Goal: Transaction & Acquisition: Download file/media

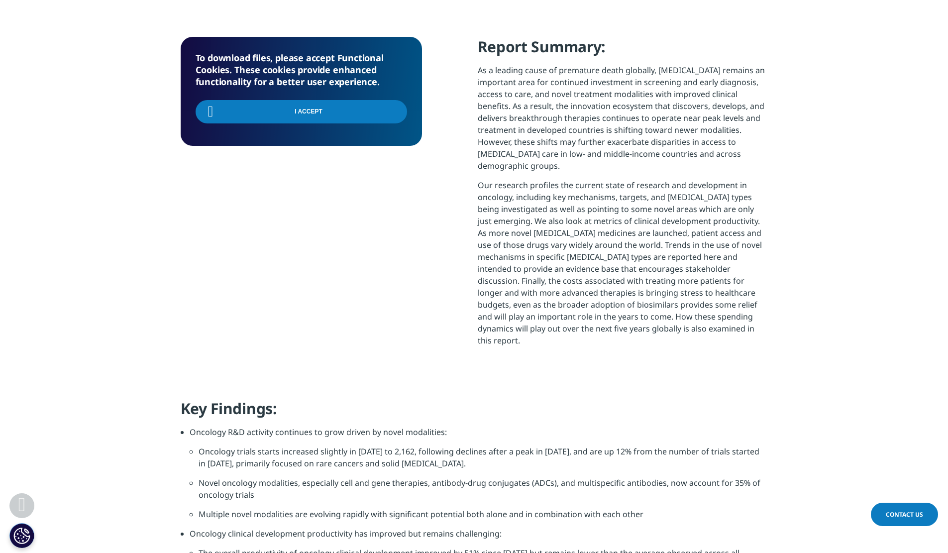
scroll to position [293, 587]
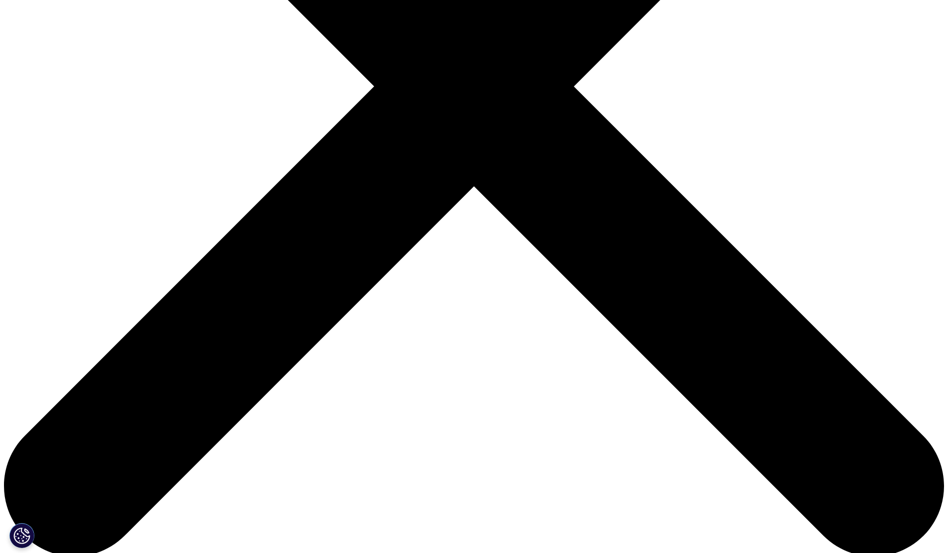
scroll to position [550, 587]
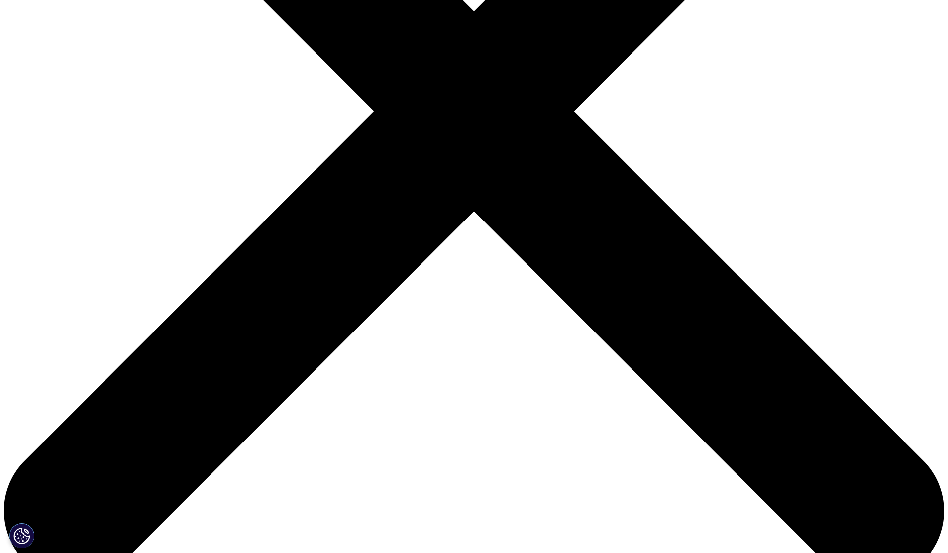
scroll to position [398, 0]
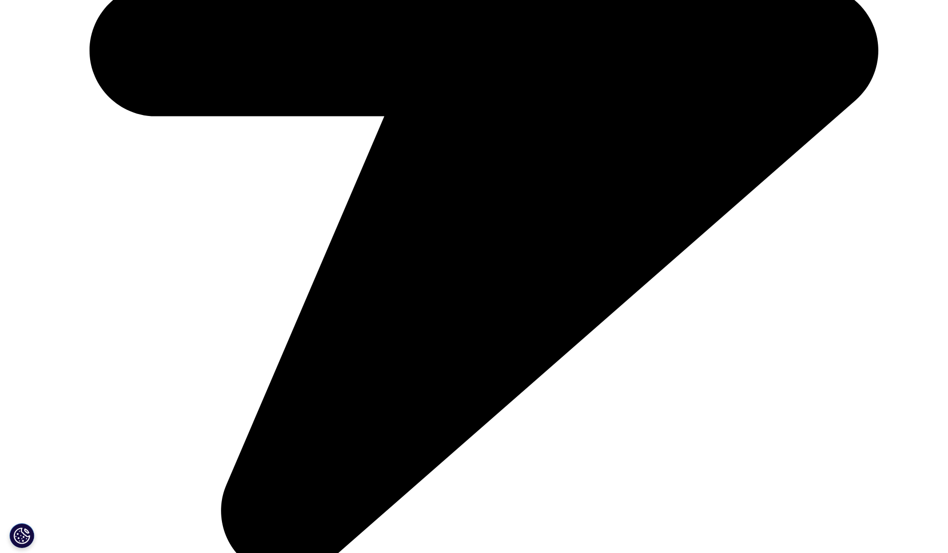
scroll to position [3231, 0]
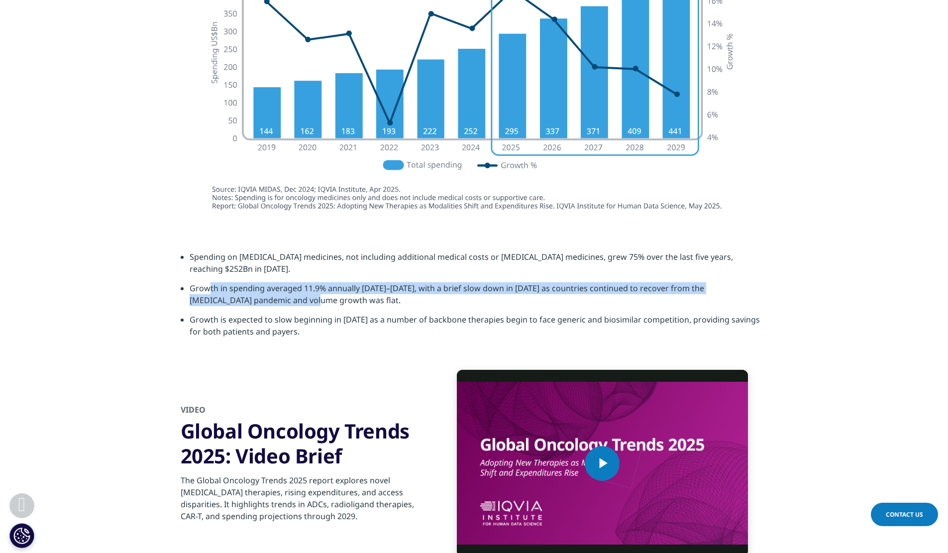
drag, startPoint x: 210, startPoint y: 270, endPoint x: 270, endPoint y: 297, distance: 65.3
click at [270, 297] on li "Growth in spending averaged 11.9% annually 2020–2024, with a brief slow down in…" at bounding box center [479, 297] width 578 height 31
click at [303, 282] on li "Growth in spending averaged 11.9% annually 2020–2024, with a brief slow down in…" at bounding box center [479, 297] width 578 height 31
drag, startPoint x: 294, startPoint y: 294, endPoint x: 291, endPoint y: 277, distance: 17.2
click at [291, 282] on li "Growth in spending averaged 11.9% annually 2020–2024, with a brief slow down in…" at bounding box center [479, 297] width 578 height 31
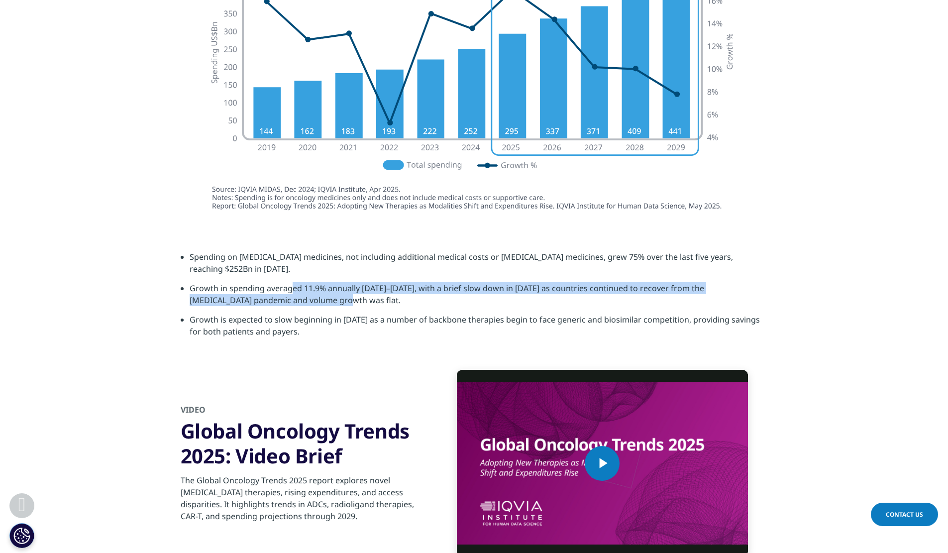
click at [291, 282] on li "Growth in spending averaged 11.9% annually 2020–2024, with a brief slow down in…" at bounding box center [479, 297] width 578 height 31
drag, startPoint x: 299, startPoint y: 277, endPoint x: 307, endPoint y: 289, distance: 15.0
click at [307, 289] on li "Growth in spending averaged 11.9% annually 2020–2024, with a brief slow down in…" at bounding box center [479, 297] width 578 height 31
drag, startPoint x: 307, startPoint y: 289, endPoint x: 306, endPoint y: 278, distance: 11.0
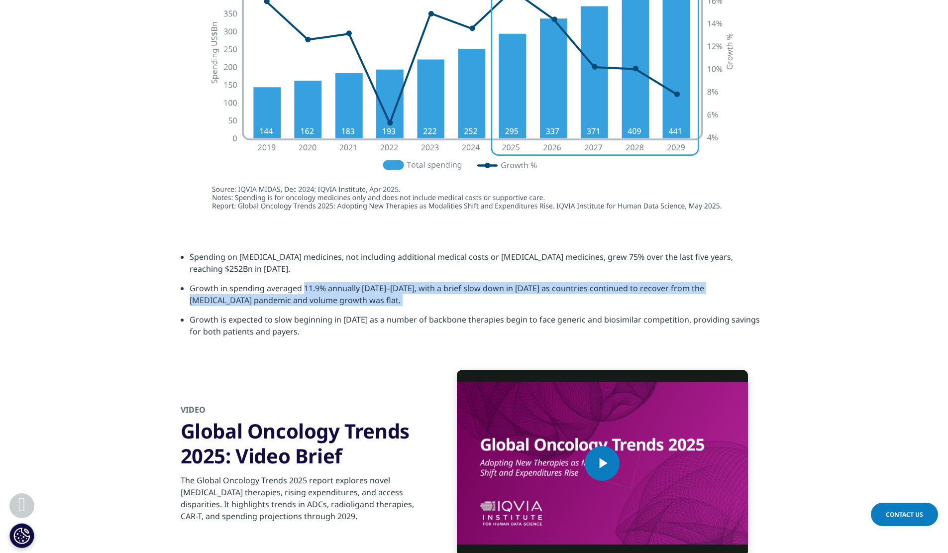
click at [306, 282] on li "Growth in spending averaged 11.9% annually 2020–2024, with a brief slow down in…" at bounding box center [479, 297] width 578 height 31
drag, startPoint x: 305, startPoint y: 278, endPoint x: 311, endPoint y: 286, distance: 9.9
click at [311, 286] on li "Growth in spending averaged 11.9% annually 2020–2024, with a brief slow down in…" at bounding box center [479, 297] width 578 height 31
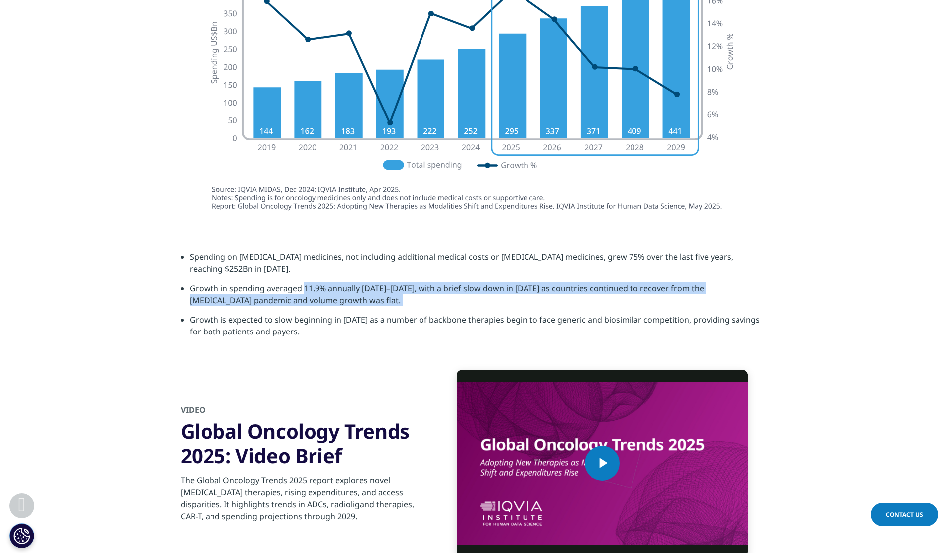
drag, startPoint x: 311, startPoint y: 286, endPoint x: 303, endPoint y: 271, distance: 16.5
click at [303, 282] on li "Growth in spending averaged 11.9% annually 2020–2024, with a brief slow down in…" at bounding box center [479, 297] width 578 height 31
drag, startPoint x: 303, startPoint y: 271, endPoint x: 304, endPoint y: 286, distance: 14.4
click at [304, 286] on li "Growth in spending averaged 11.9% annually 2020–2024, with a brief slow down in…" at bounding box center [479, 297] width 578 height 31
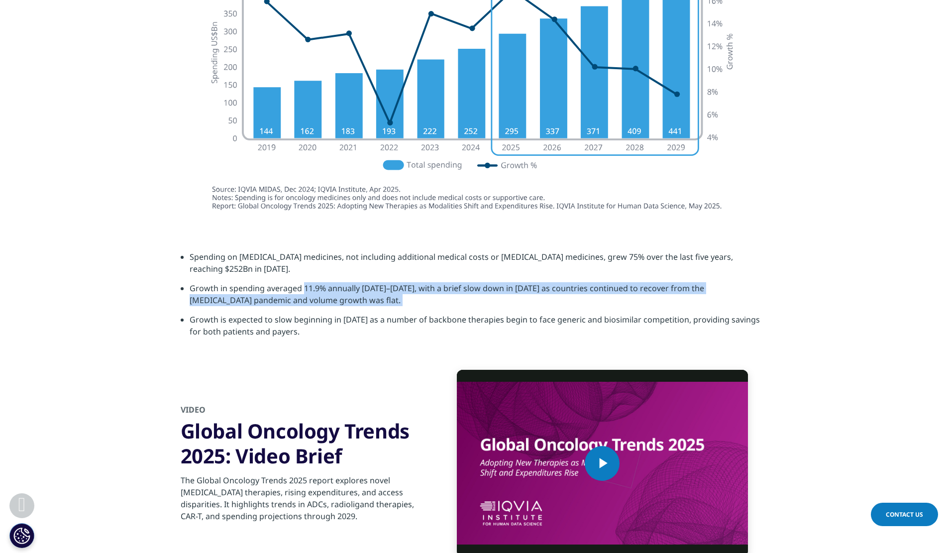
click at [304, 286] on li "Growth in spending averaged 11.9% annually 2020–2024, with a brief slow down in…" at bounding box center [479, 297] width 578 height 31
drag, startPoint x: 304, startPoint y: 286, endPoint x: 304, endPoint y: 280, distance: 5.5
click at [304, 282] on li "Growth in spending averaged 11.9% annually 2020–2024, with a brief slow down in…" at bounding box center [479, 297] width 578 height 31
drag, startPoint x: 304, startPoint y: 280, endPoint x: 303, endPoint y: 291, distance: 11.0
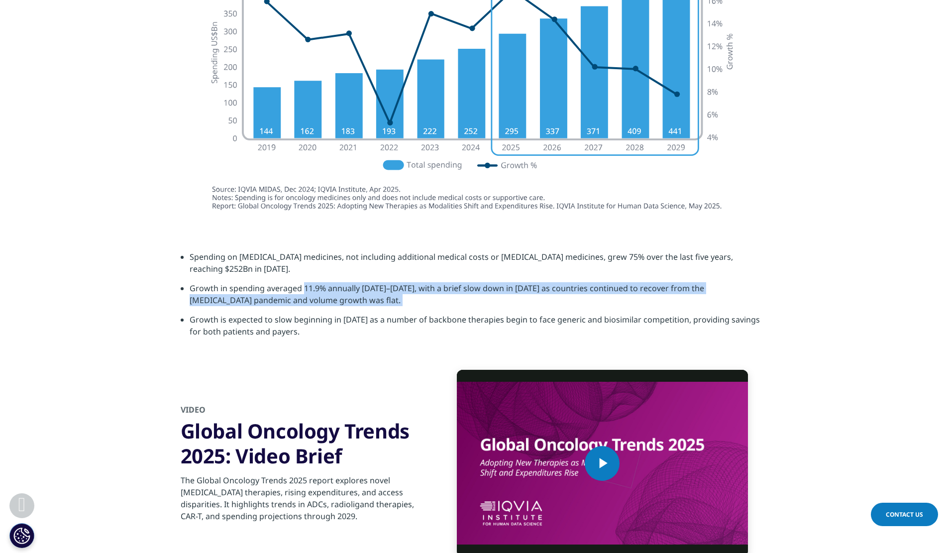
click at [303, 291] on li "Growth in spending averaged 11.9% annually 2020–2024, with a brief slow down in…" at bounding box center [479, 297] width 578 height 31
drag, startPoint x: 303, startPoint y: 291, endPoint x: 301, endPoint y: 278, distance: 13.1
click at [301, 282] on li "Growth in spending averaged 11.9% annually 2020–2024, with a brief slow down in…" at bounding box center [479, 297] width 578 height 31
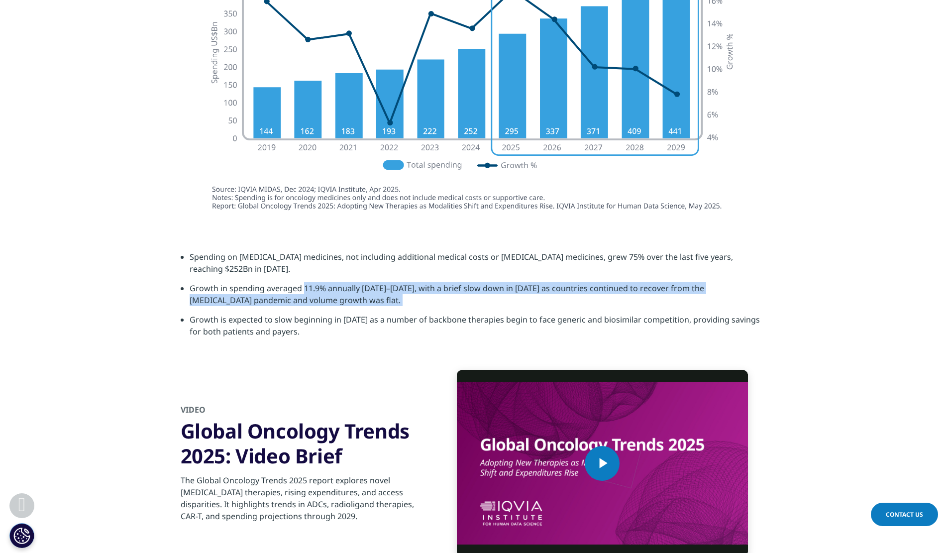
drag, startPoint x: 301, startPoint y: 278, endPoint x: 303, endPoint y: 291, distance: 13.1
click at [303, 291] on li "Growth in spending averaged 11.9% annually 2020–2024, with a brief slow down in…" at bounding box center [479, 297] width 578 height 31
drag, startPoint x: 303, startPoint y: 291, endPoint x: 304, endPoint y: 280, distance: 11.0
click at [304, 282] on li "Growth in spending averaged 11.9% annually 2020–2024, with a brief slow down in…" at bounding box center [479, 297] width 578 height 31
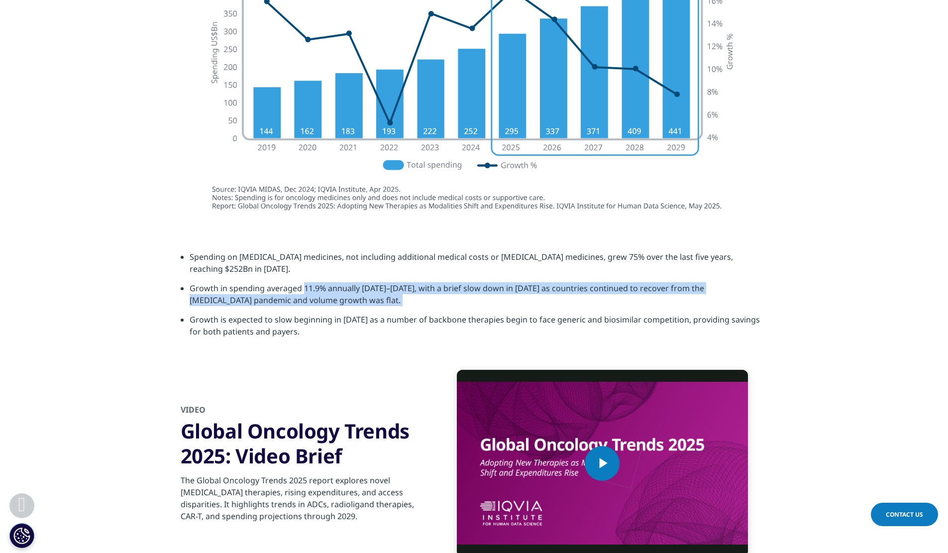
click at [304, 282] on li "Growth in spending averaged 11.9% annually 2020–2024, with a brief slow down in…" at bounding box center [479, 297] width 578 height 31
drag, startPoint x: 303, startPoint y: 279, endPoint x: 304, endPoint y: 289, distance: 10.0
click at [304, 289] on li "Growth in spending averaged 11.9% annually 2020–2024, with a brief slow down in…" at bounding box center [479, 297] width 578 height 31
drag, startPoint x: 304, startPoint y: 289, endPoint x: 304, endPoint y: 279, distance: 9.9
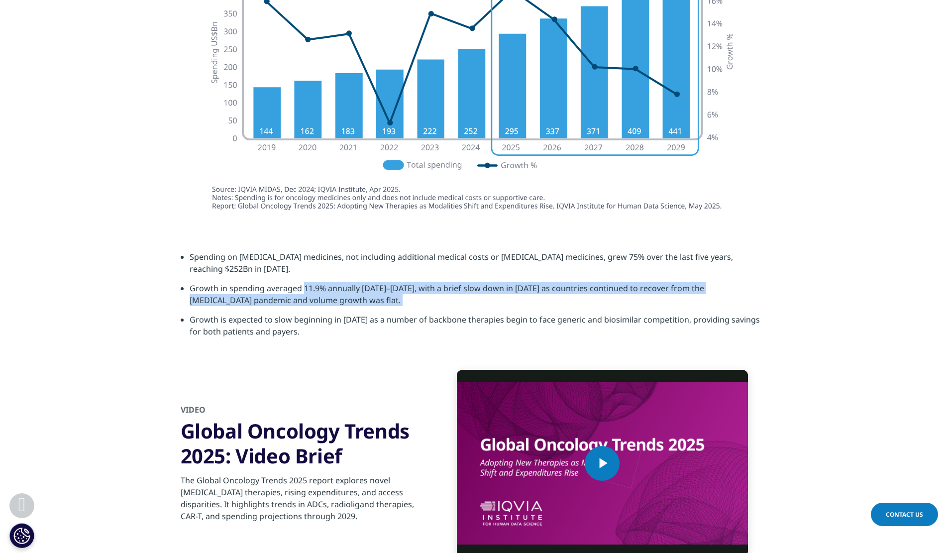
click at [304, 282] on li "Growth in spending averaged 11.9% annually 2020–2024, with a brief slow down in…" at bounding box center [479, 297] width 578 height 31
drag, startPoint x: 304, startPoint y: 279, endPoint x: 303, endPoint y: 286, distance: 7.5
click at [303, 286] on li "Growth in spending averaged 11.9% annually 2020–2024, with a brief slow down in…" at bounding box center [479, 297] width 578 height 31
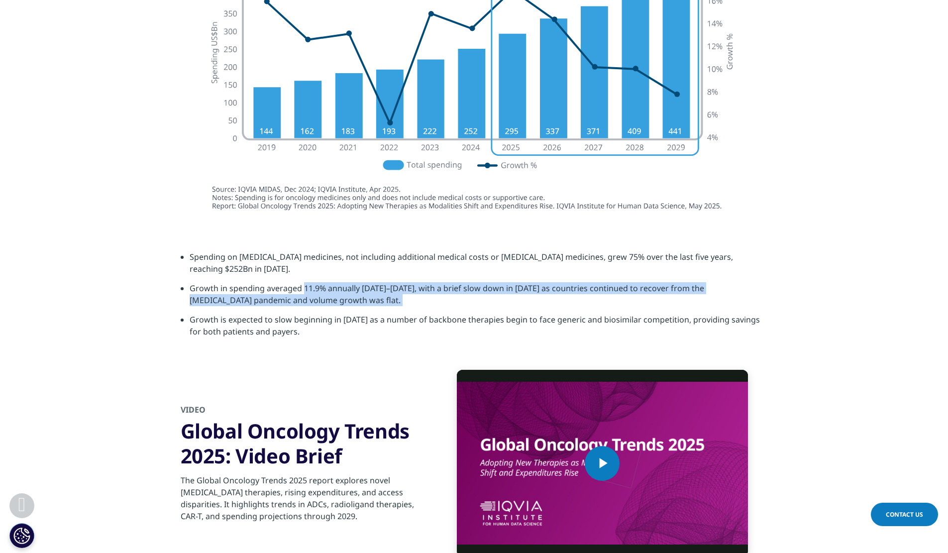
drag, startPoint x: 303, startPoint y: 286, endPoint x: 303, endPoint y: 280, distance: 6.0
click at [303, 282] on li "Growth in spending averaged 11.9% annually 2020–2024, with a brief slow down in…" at bounding box center [479, 297] width 578 height 31
drag, startPoint x: 303, startPoint y: 280, endPoint x: 303, endPoint y: 291, distance: 10.4
click at [303, 291] on li "Growth in spending averaged 11.9% annually 2020–2024, with a brief slow down in…" at bounding box center [479, 297] width 578 height 31
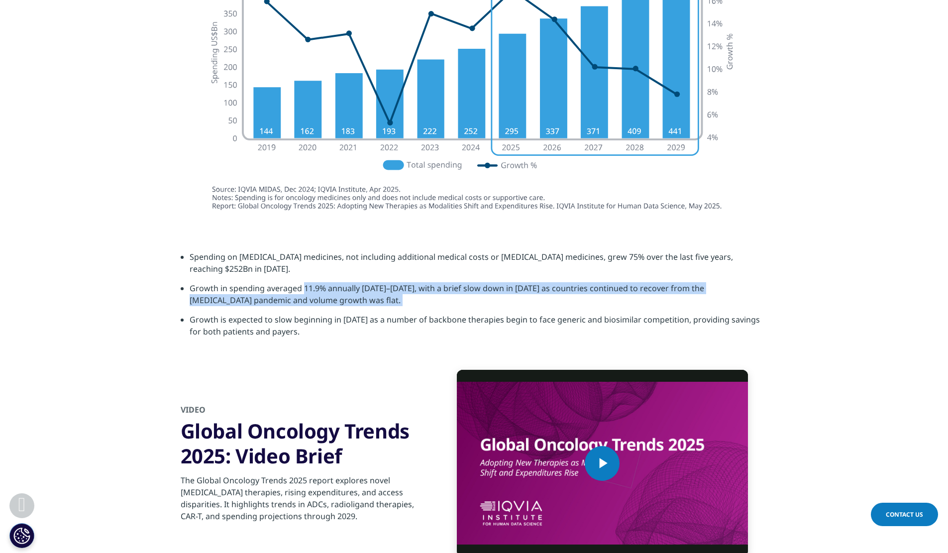
click at [303, 291] on li "Growth in spending averaged 11.9% annually 2020–2024, with a brief slow down in…" at bounding box center [479, 297] width 578 height 31
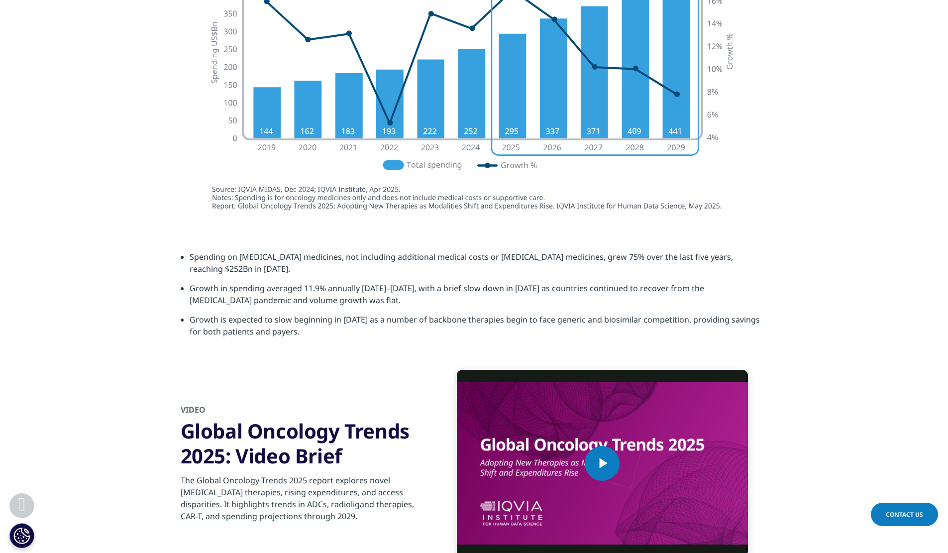
click at [303, 291] on li "Growth in spending averaged 11.9% annually 2020–2024, with a brief slow down in…" at bounding box center [479, 297] width 578 height 31
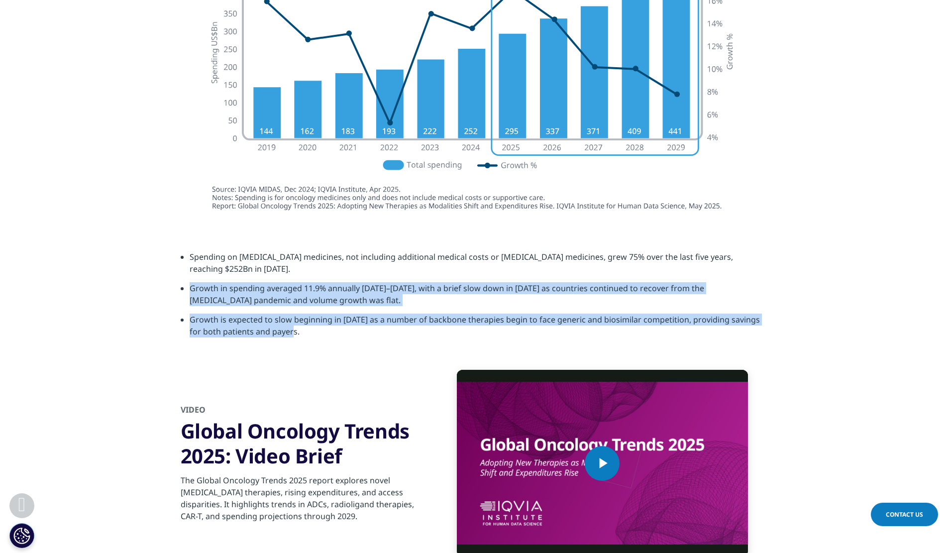
drag, startPoint x: 181, startPoint y: 273, endPoint x: 291, endPoint y: 316, distance: 118.2
click at [291, 316] on ul "Spending on cancer medicines, not including additional medical costs or support…" at bounding box center [474, 298] width 587 height 94
click at [291, 316] on li "Growth is expected to slow beginning in 2027 as a number of backbone therapies …" at bounding box center [479, 328] width 578 height 31
drag, startPoint x: 312, startPoint y: 320, endPoint x: 313, endPoint y: 280, distance: 39.8
click at [313, 280] on ul "Spending on cancer medicines, not including additional medical costs or support…" at bounding box center [474, 298] width 587 height 94
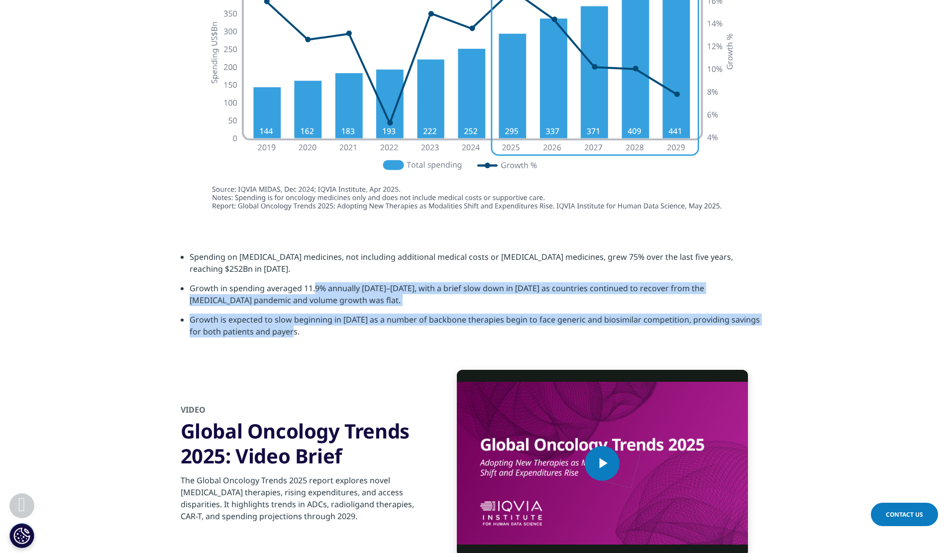
click at [313, 282] on li "Growth in spending averaged 11.9% annually 2020–2024, with a brief slow down in…" at bounding box center [479, 297] width 578 height 31
drag, startPoint x: 313, startPoint y: 280, endPoint x: 316, endPoint y: 320, distance: 39.9
click at [316, 320] on ul "Spending on cancer medicines, not including additional medical costs or support…" at bounding box center [474, 298] width 587 height 94
click at [316, 320] on li "Growth is expected to slow beginning in 2027 as a number of backbone therapies …" at bounding box center [479, 328] width 578 height 31
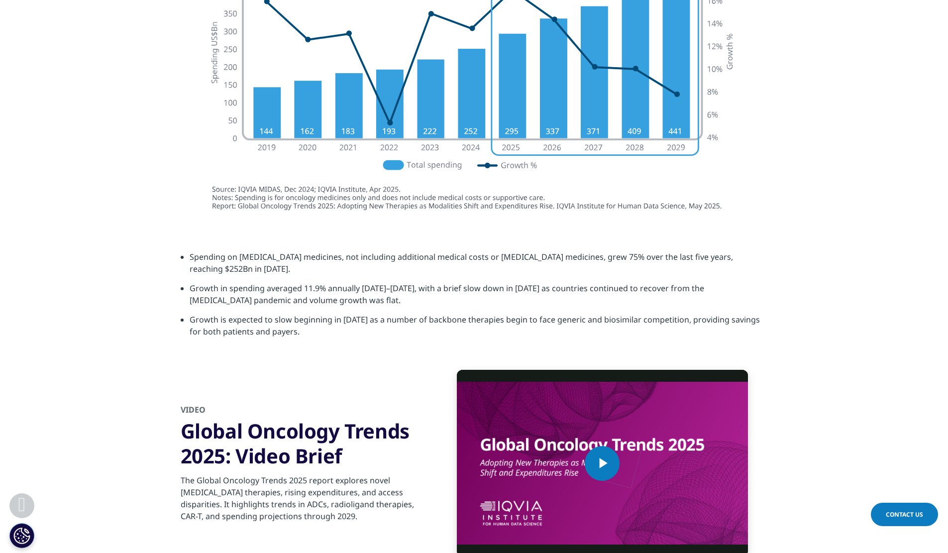
drag, startPoint x: 316, startPoint y: 320, endPoint x: 272, endPoint y: 277, distance: 62.3
click at [272, 277] on ul "Spending on cancer medicines, not including additional medical costs or support…" at bounding box center [474, 298] width 587 height 94
click at [197, 282] on li "Growth in spending averaged 11.9% annually 2020–2024, with a brief slow down in…" at bounding box center [479, 297] width 578 height 31
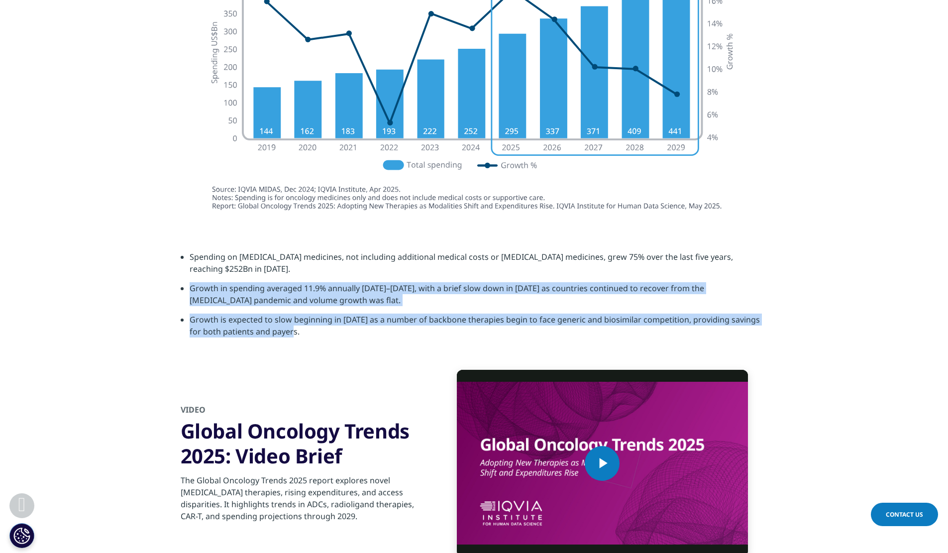
drag, startPoint x: 191, startPoint y: 274, endPoint x: 284, endPoint y: 320, distance: 103.7
click at [284, 320] on ul "Spending on cancer medicines, not including additional medical costs or support…" at bounding box center [474, 298] width 587 height 94
click at [284, 320] on li "Growth is expected to slow beginning in 2027 as a number of backbone therapies …" at bounding box center [479, 328] width 578 height 31
drag, startPoint x: 293, startPoint y: 325, endPoint x: 194, endPoint y: 279, distance: 109.7
click at [194, 279] on ul "Spending on cancer medicines, not including additional medical costs or support…" at bounding box center [474, 298] width 587 height 94
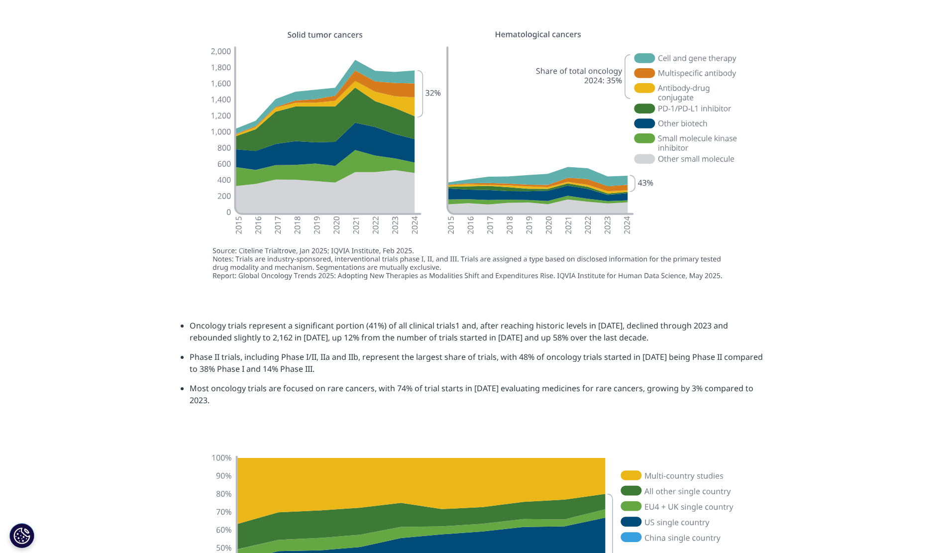
scroll to position [0, 0]
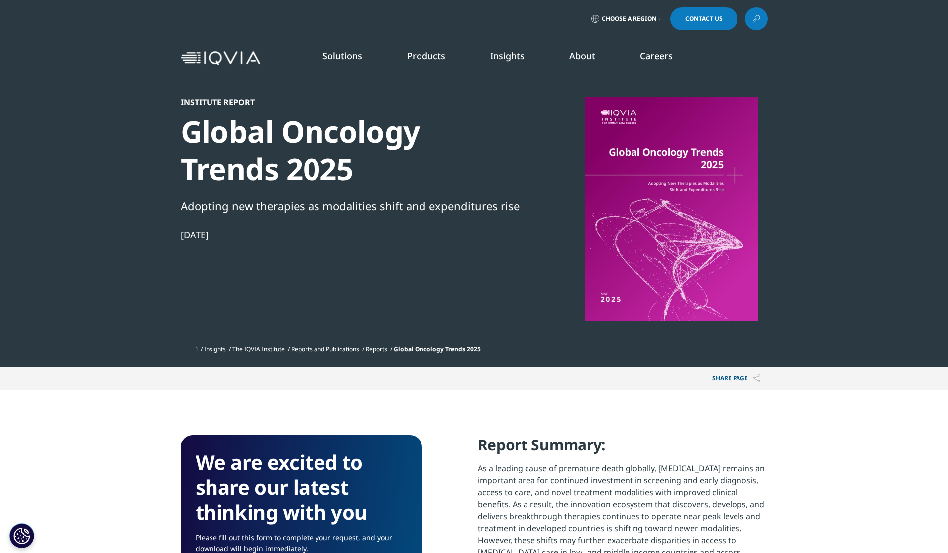
drag, startPoint x: 204, startPoint y: 288, endPoint x: 258, endPoint y: -11, distance: 303.9
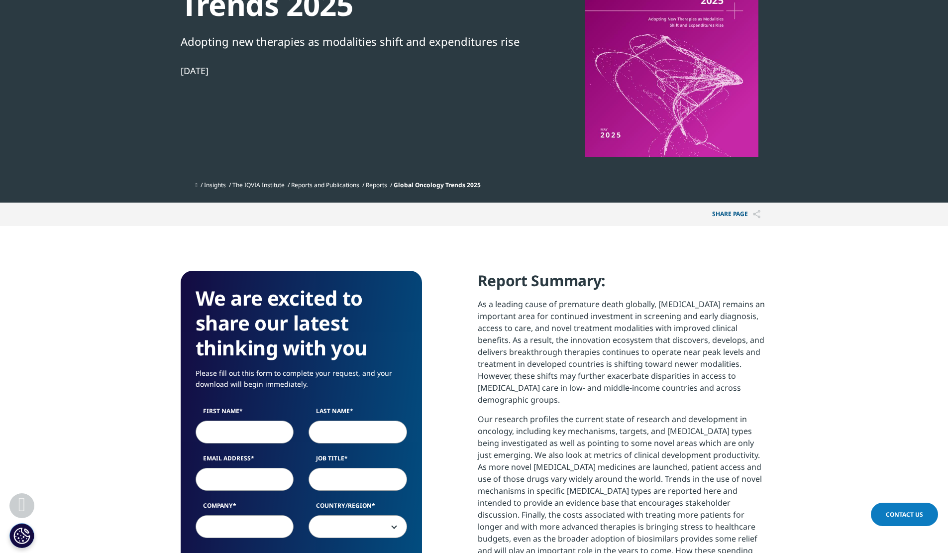
scroll to position [398, 0]
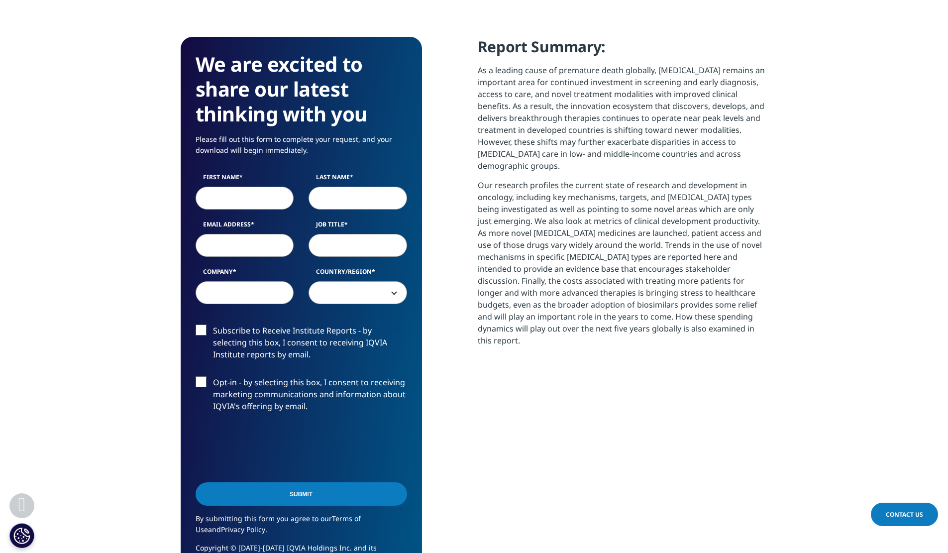
click at [253, 197] on input "First Name" at bounding box center [245, 198] width 99 height 23
type input "agkn"
type input "aga"
click at [342, 240] on input "Job Title" at bounding box center [357, 245] width 99 height 23
type input "agsg"
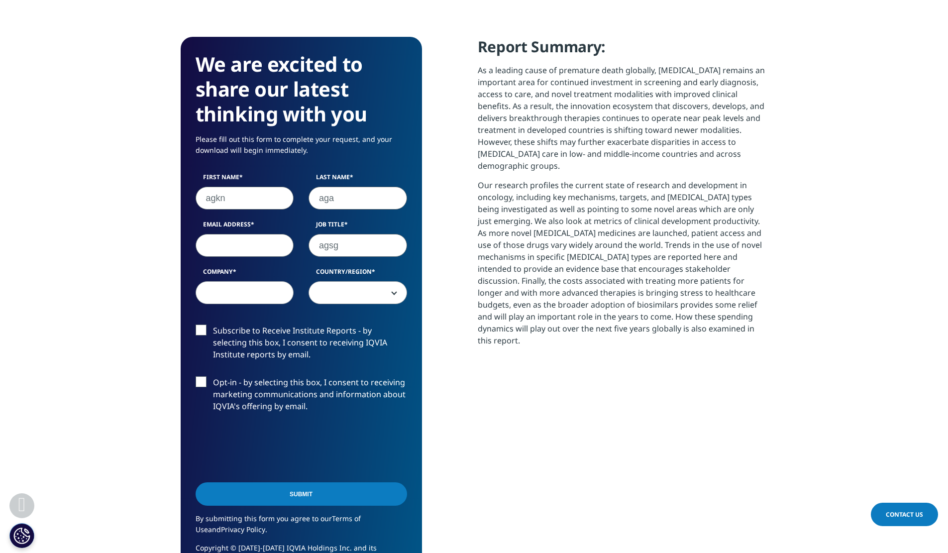
click at [243, 253] on input "Email Address" at bounding box center [245, 245] width 99 height 23
type input "sgsg@hotmail.com"
click at [236, 316] on form "We are excited to share our latest thinking with you Please fill out this form …" at bounding box center [301, 312] width 211 height 520
click at [248, 295] on input "Company" at bounding box center [245, 292] width 99 height 23
type input "asfasf"
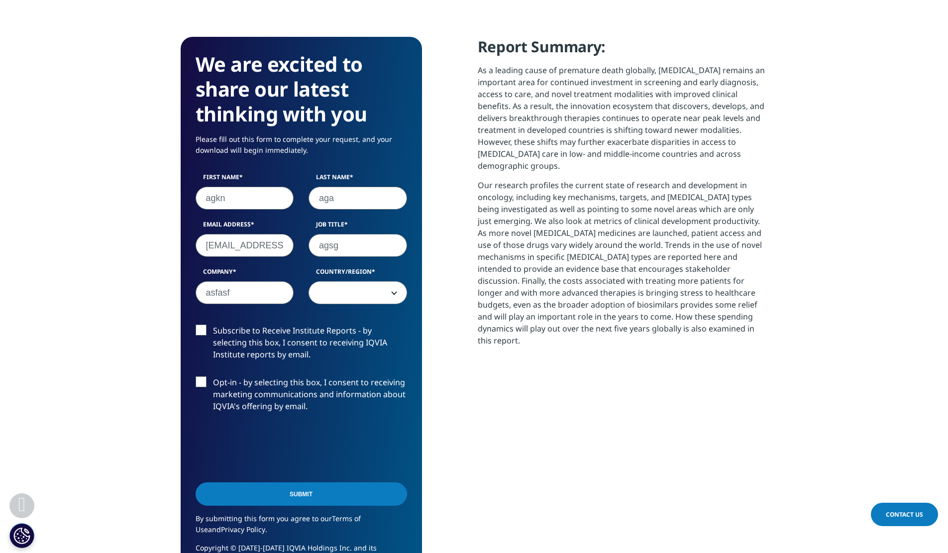
click at [335, 300] on span at bounding box center [358, 293] width 98 height 23
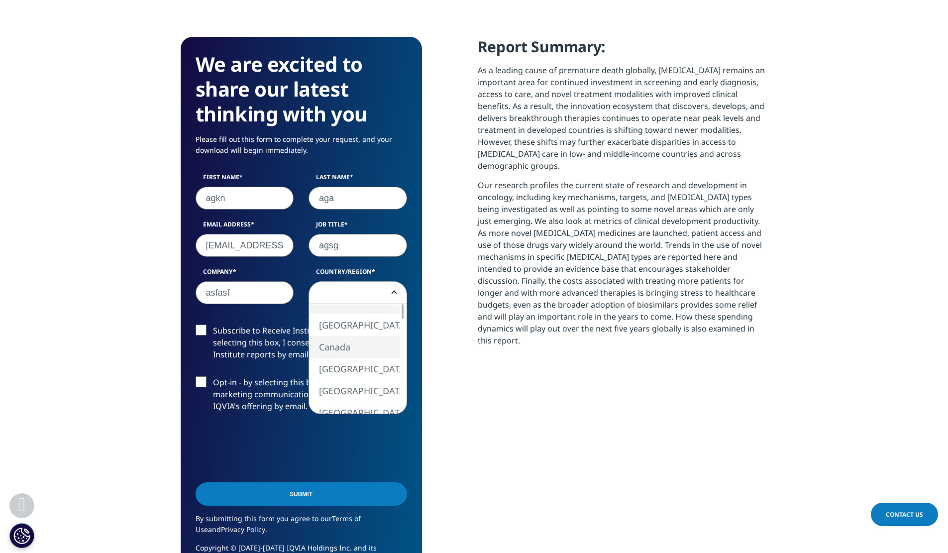
select select "Canada"
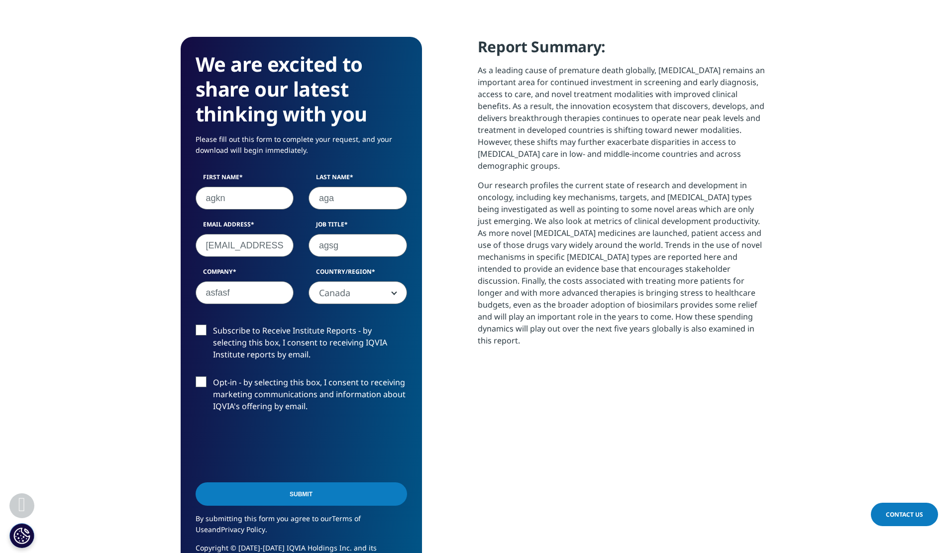
click at [256, 488] on input "Submit" at bounding box center [301, 493] width 211 height 23
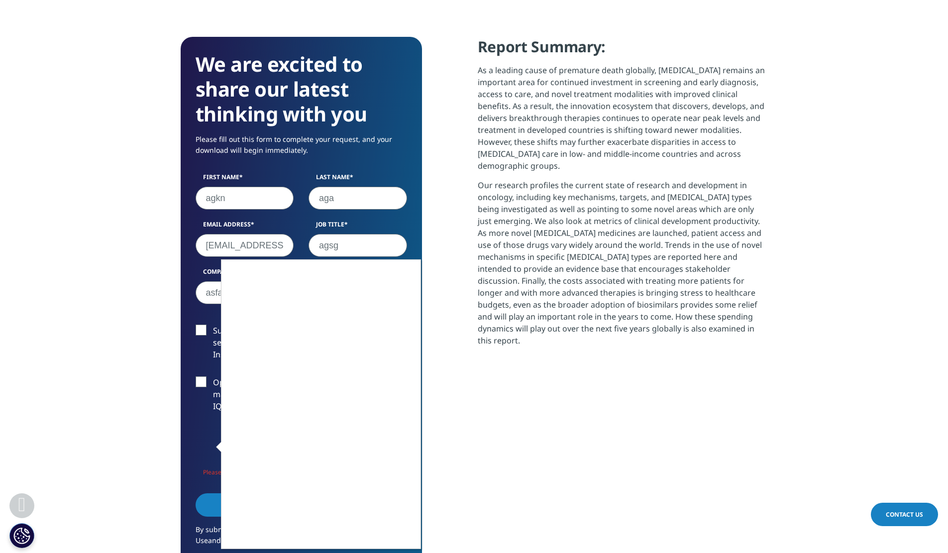
click at [181, 391] on div at bounding box center [474, 276] width 948 height 553
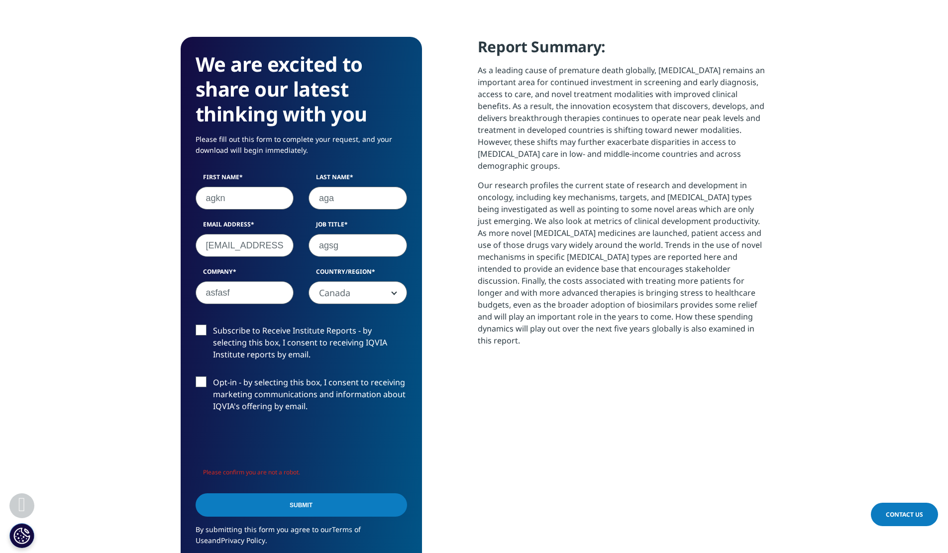
click at [307, 506] on input "Submit" at bounding box center [301, 504] width 211 height 23
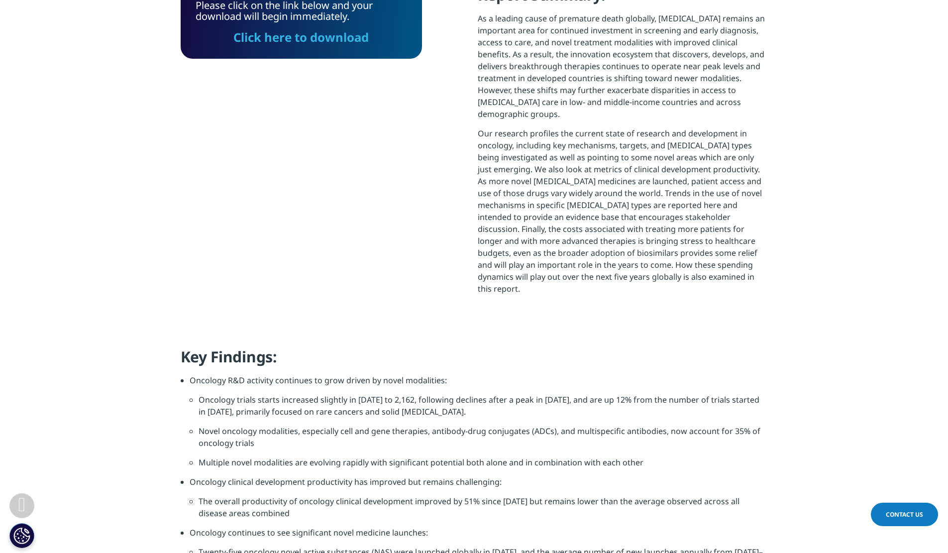
scroll to position [293, 587]
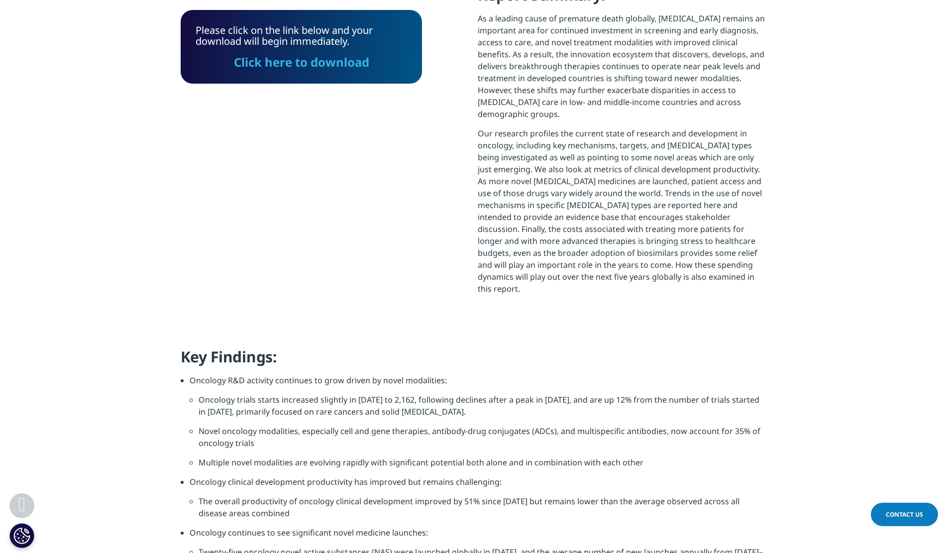
drag, startPoint x: 304, startPoint y: 67, endPoint x: 369, endPoint y: 73, distance: 65.4
click at [304, 67] on link "Click here to download" at bounding box center [301, 62] width 135 height 16
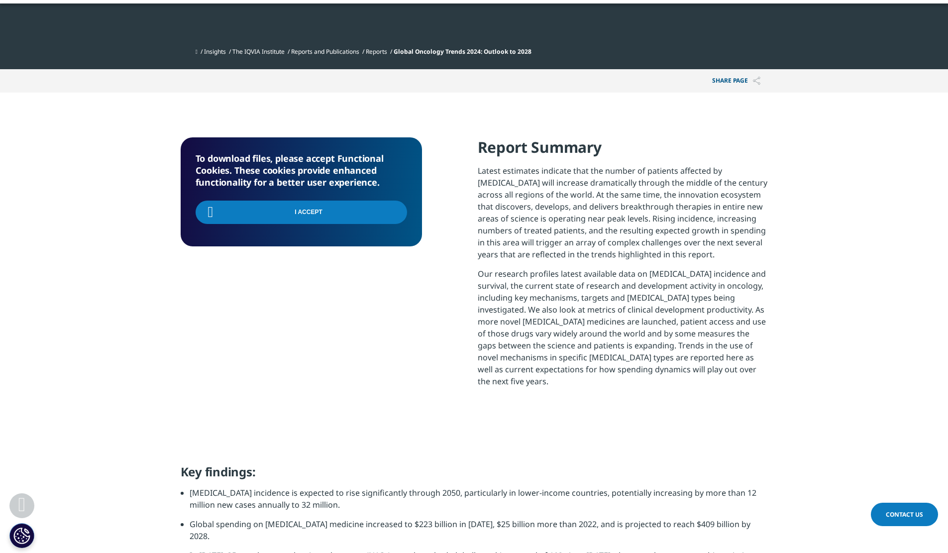
scroll to position [270, 587]
click at [324, 359] on div "To download files, please accept Functional Cookies. These cookies provide enha…" at bounding box center [301, 278] width 241 height 282
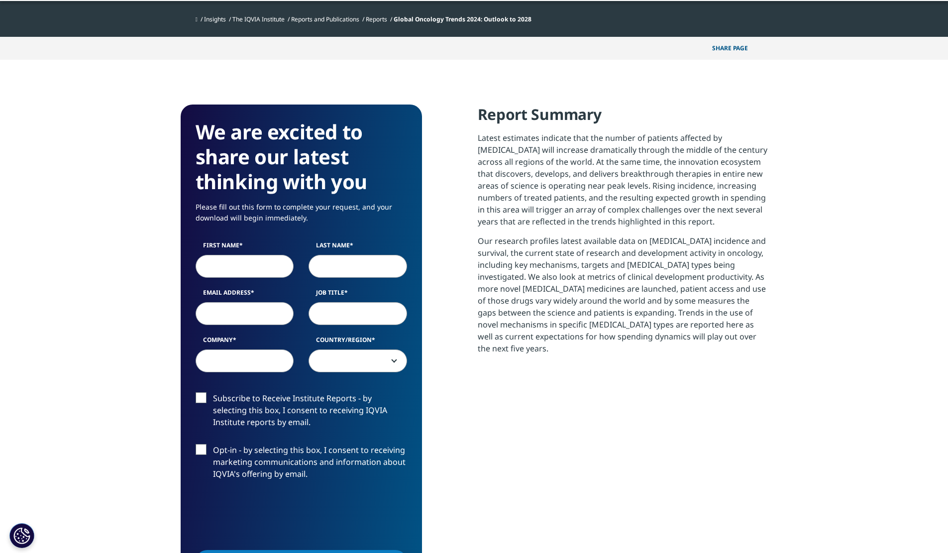
scroll to position [401, 0]
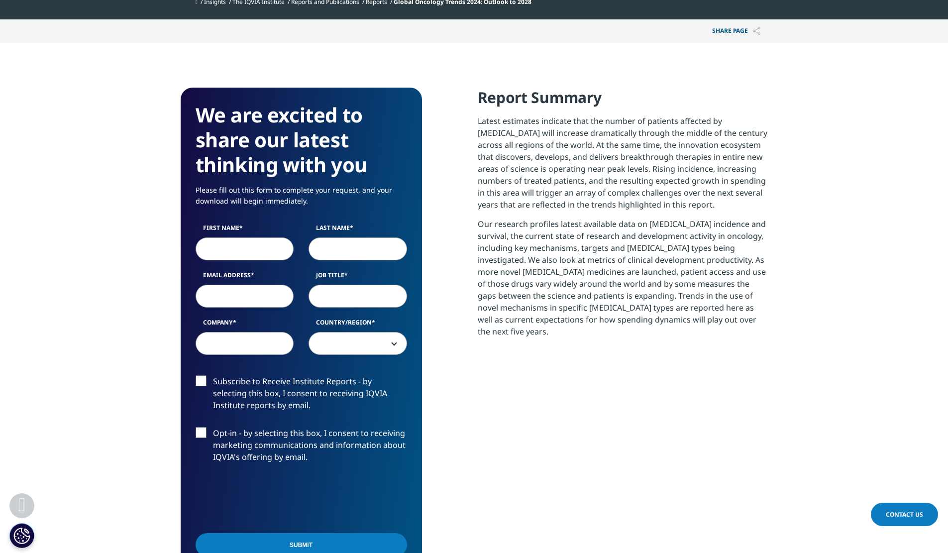
click at [240, 246] on input "First Name" at bounding box center [245, 248] width 99 height 23
type input "agag"
click at [334, 249] on input "Last Name" at bounding box center [357, 248] width 99 height 23
type input "asgs"
click at [258, 295] on input "Email Address" at bounding box center [245, 296] width 99 height 23
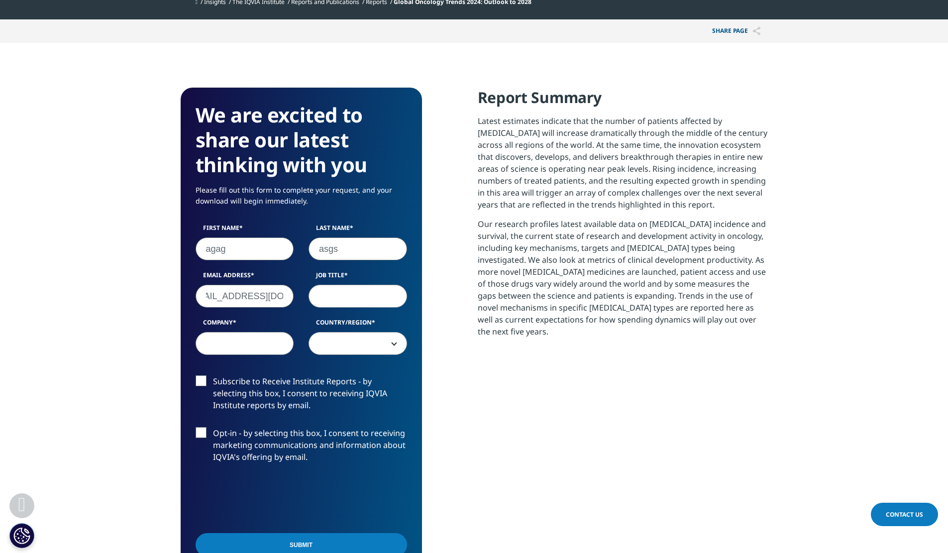
scroll to position [0, 35]
type input "dexter.teo@pacificlifere.com"
click at [327, 298] on input "Job Title" at bounding box center [357, 296] width 99 height 23
type input "sss"
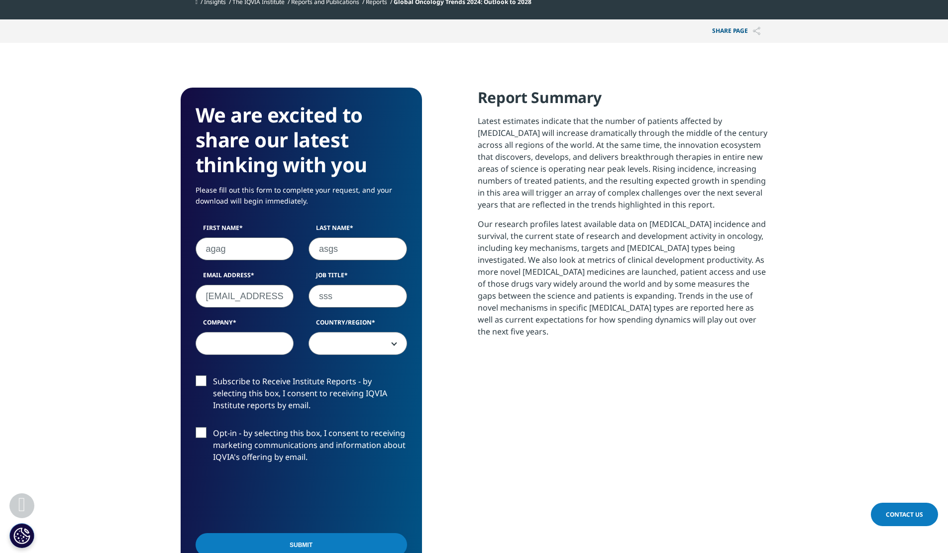
click at [343, 346] on span at bounding box center [358, 343] width 98 height 23
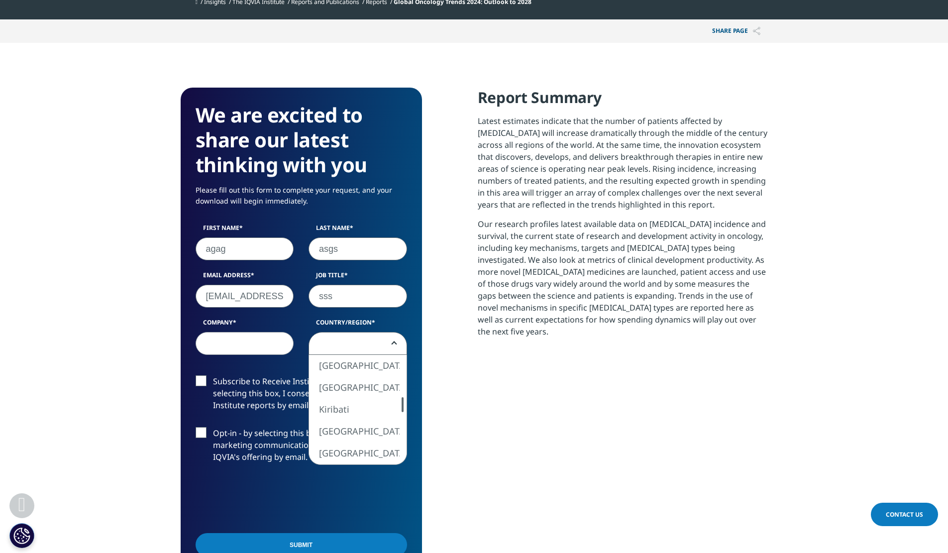
click at [355, 346] on span at bounding box center [358, 343] width 98 height 23
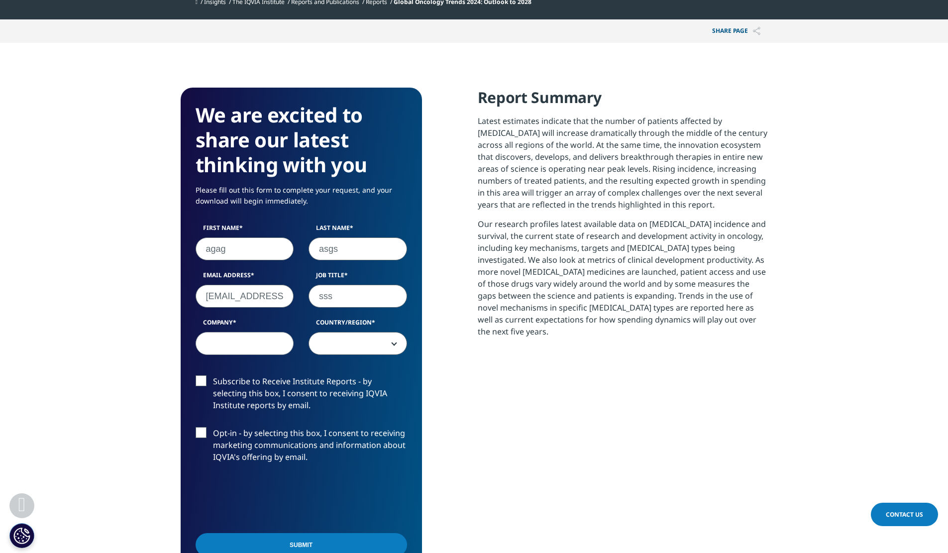
click at [355, 346] on span at bounding box center [358, 343] width 98 height 23
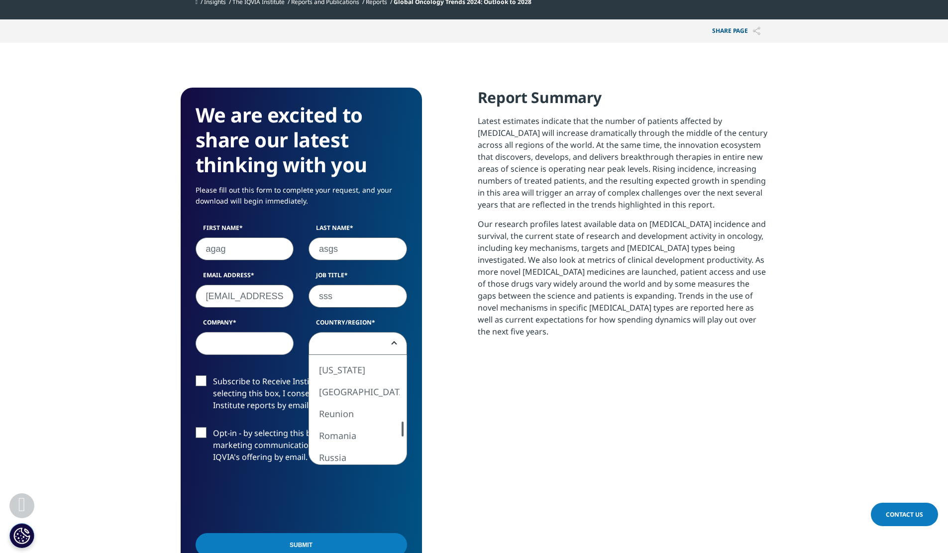
click at [404, 434] on div at bounding box center [402, 428] width 8 height 15
select select "Singapore"
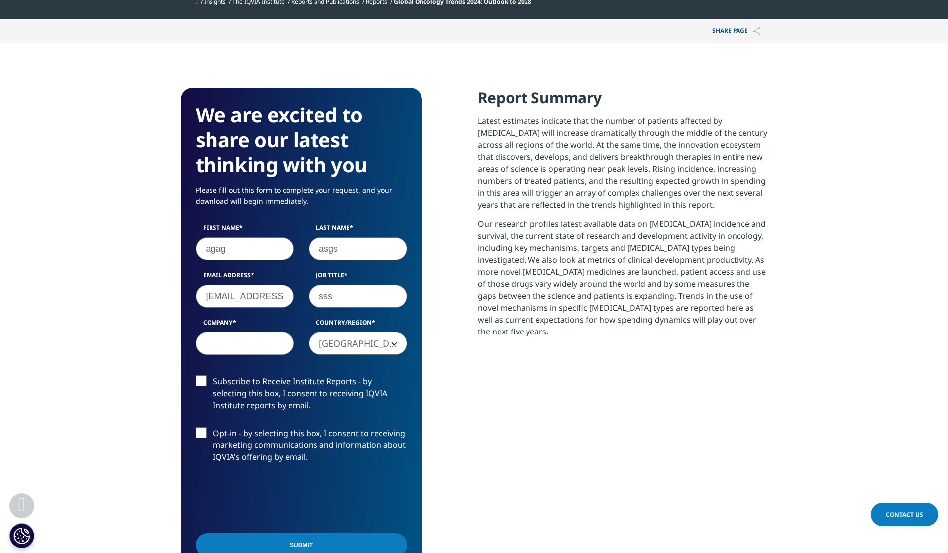
click at [262, 350] on input "Company" at bounding box center [245, 343] width 99 height 23
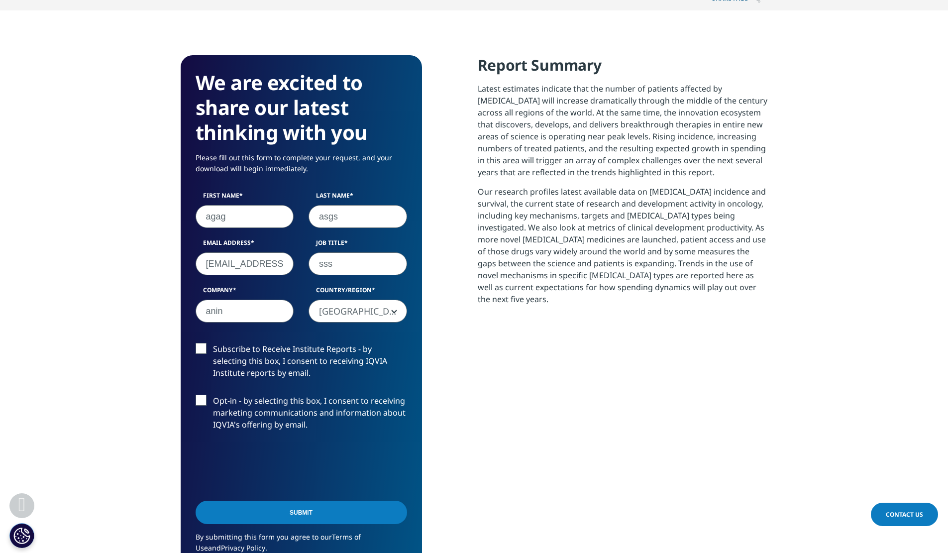
scroll to position [451, 0]
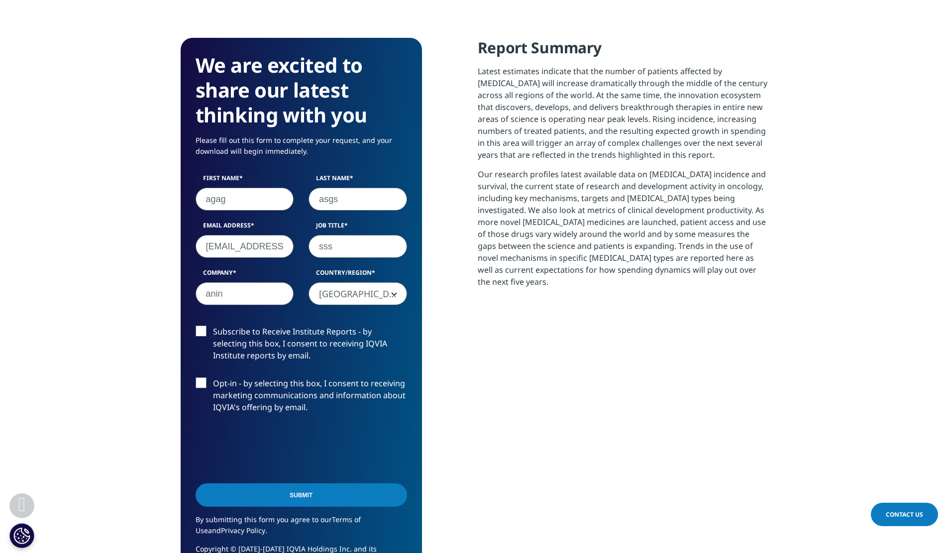
type input "anin"
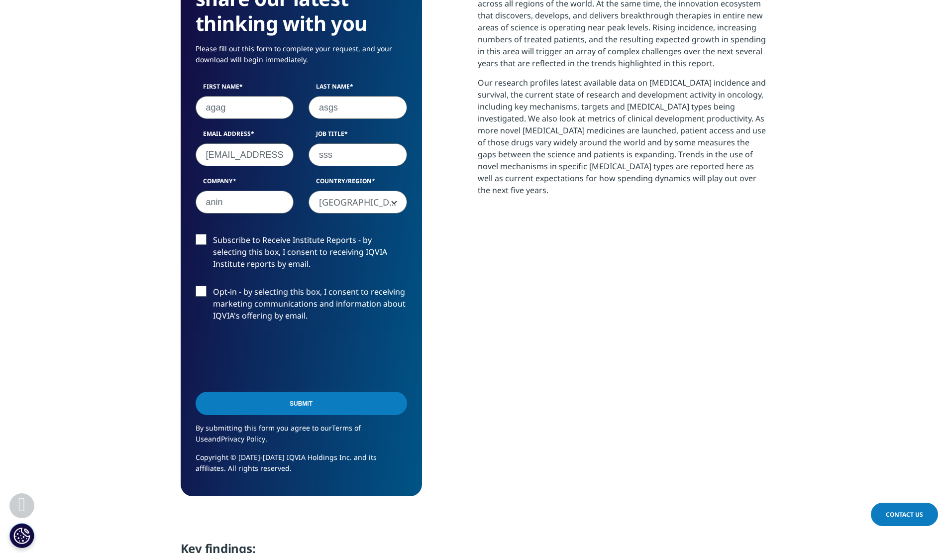
scroll to position [551, 0]
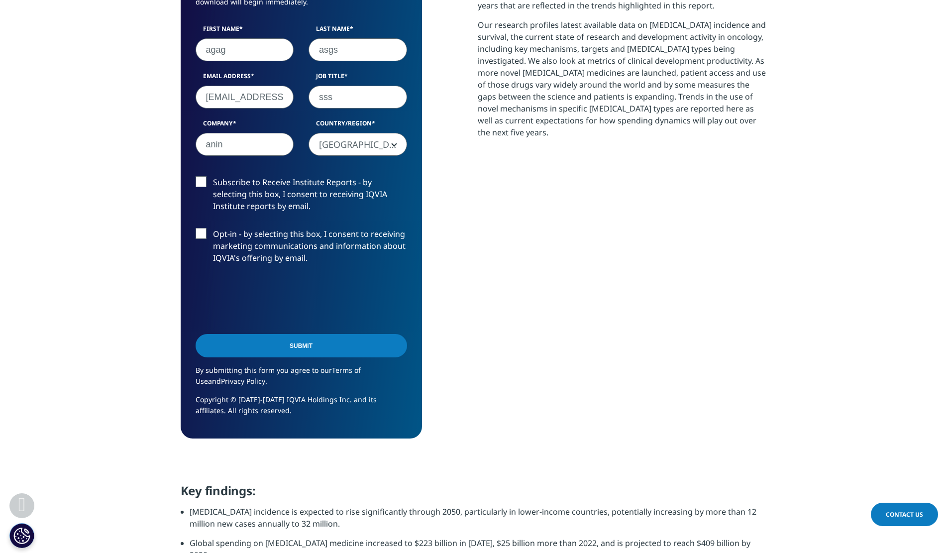
click at [340, 348] on input "Submit" at bounding box center [301, 345] width 211 height 23
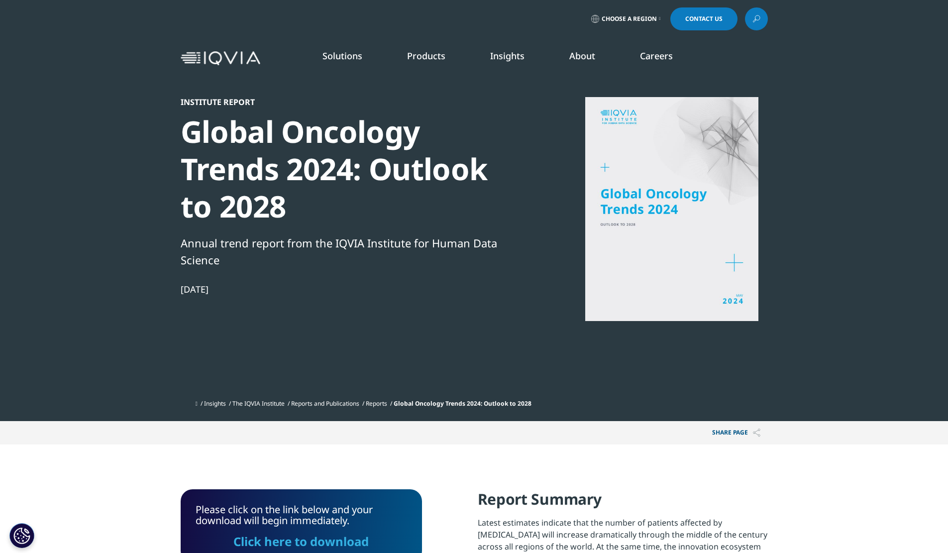
scroll to position [270, 587]
drag, startPoint x: 51, startPoint y: 237, endPoint x: 62, endPoint y: 185, distance: 53.0
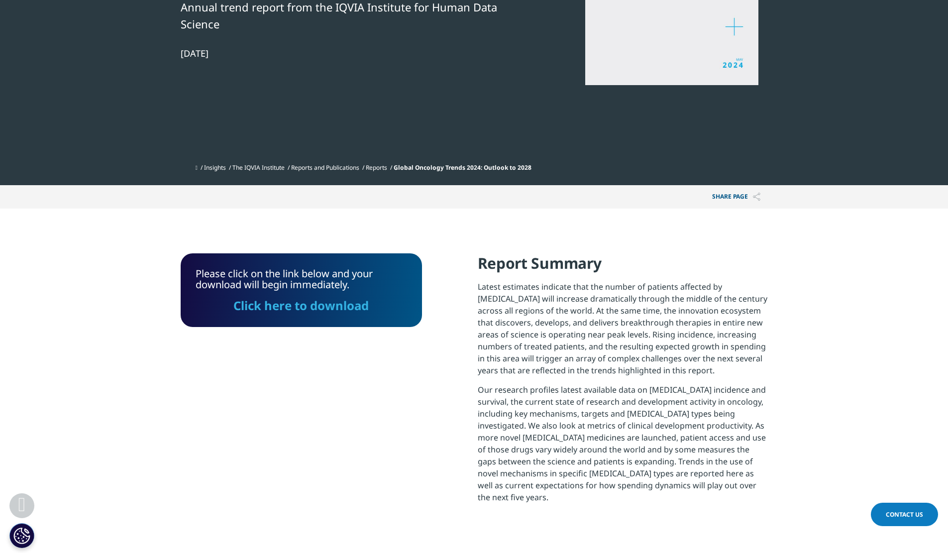
scroll to position [398, 0]
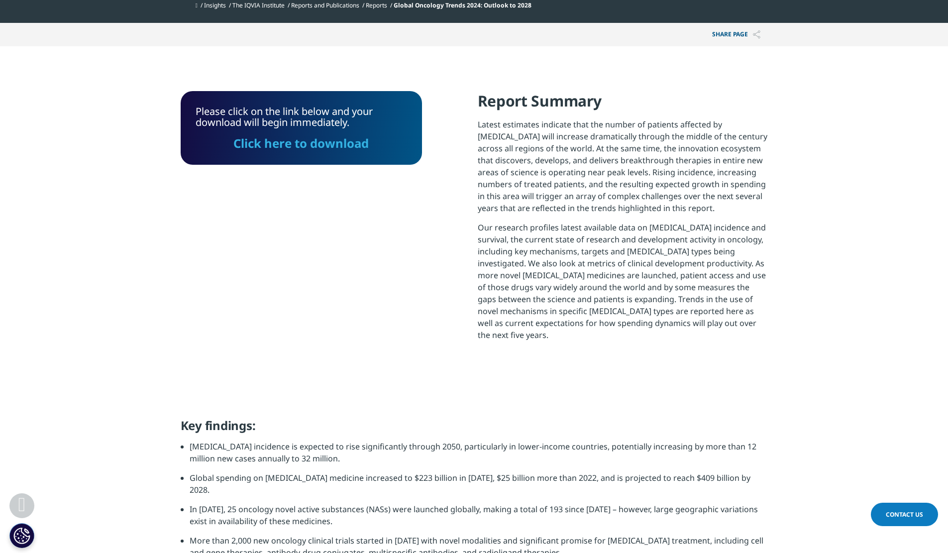
click at [300, 147] on link "Click here to download" at bounding box center [300, 143] width 135 height 16
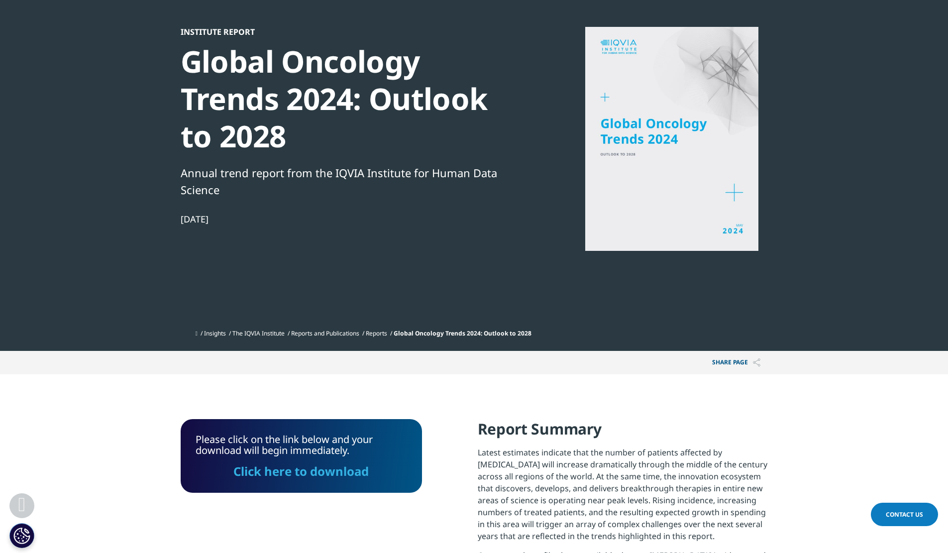
scroll to position [0, 0]
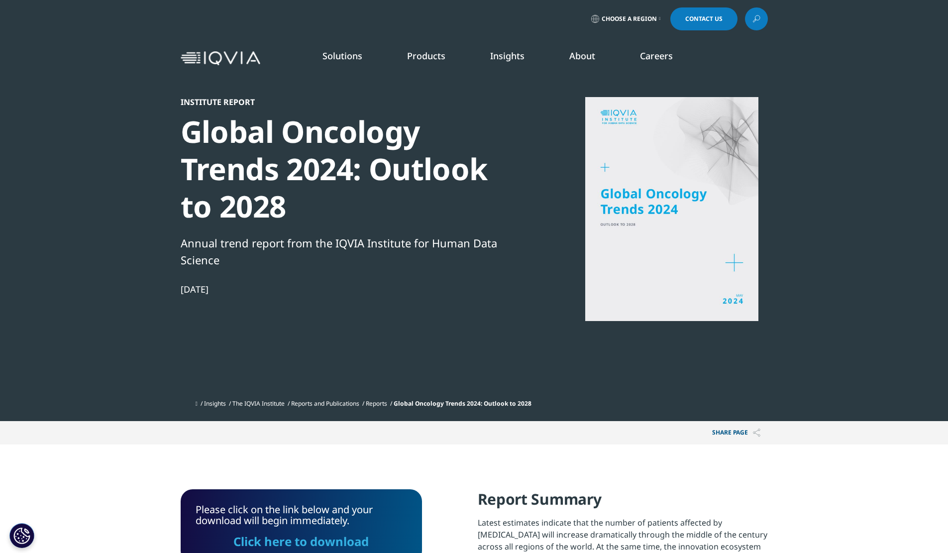
drag, startPoint x: 173, startPoint y: 320, endPoint x: 244, endPoint y: 70, distance: 259.7
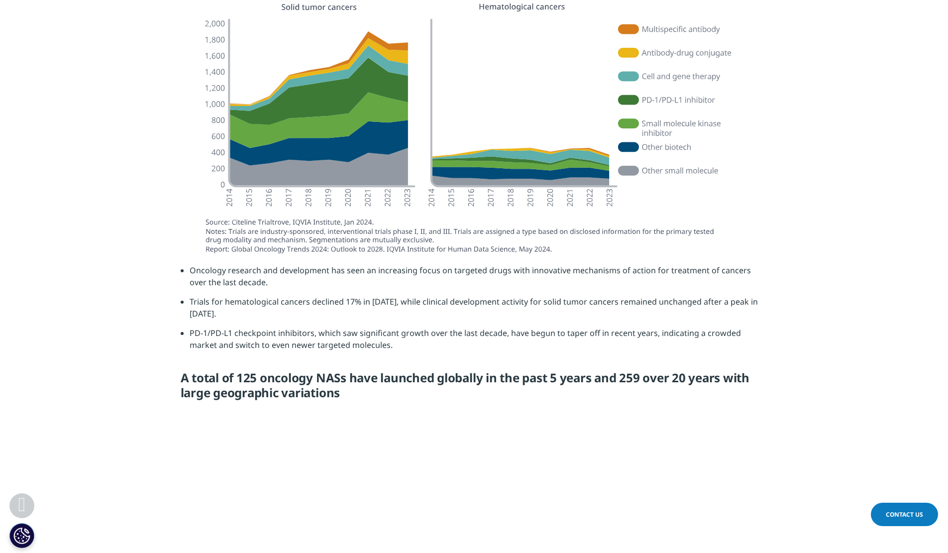
scroll to position [1094, 0]
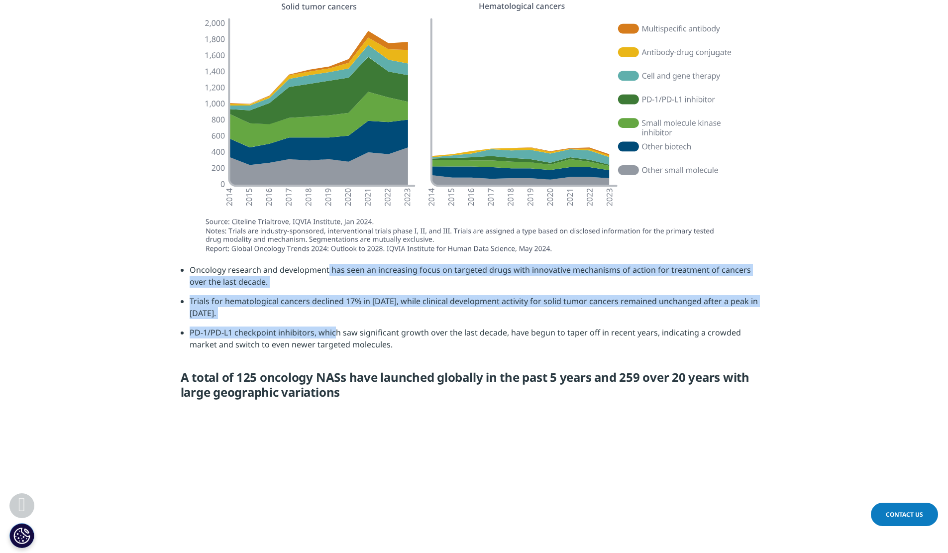
drag, startPoint x: 328, startPoint y: 248, endPoint x: 335, endPoint y: 313, distance: 65.0
click at [335, 313] on ul "Oncology research and development has seen an increasing focus on targeted drug…" at bounding box center [474, 311] width 587 height 94
click at [335, 326] on li "PD-1/PD-L1 checkpoint inhibitors, which saw significant growth over the last de…" at bounding box center [479, 341] width 578 height 31
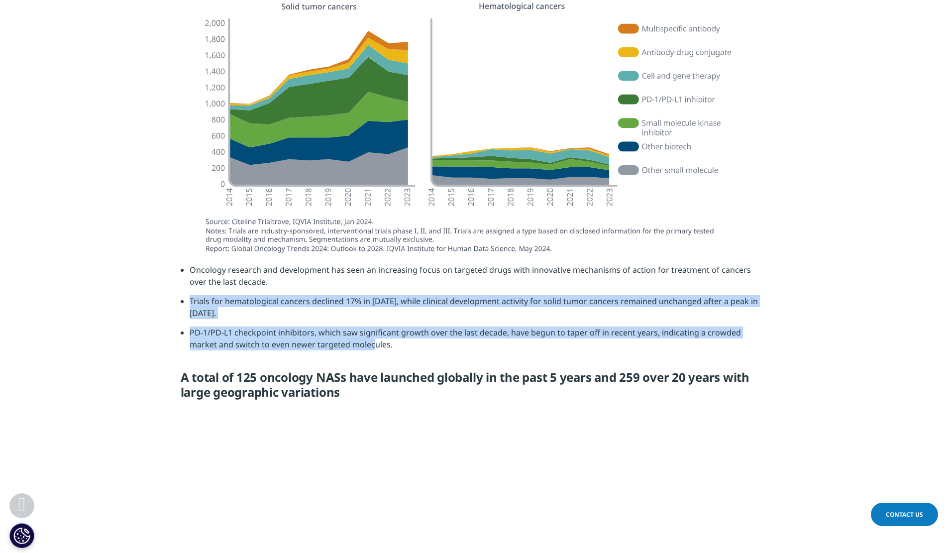
drag, startPoint x: 343, startPoint y: 318, endPoint x: 343, endPoint y: 253, distance: 64.7
click at [343, 264] on ul "Oncology research and development has seen an increasing focus on targeted drug…" at bounding box center [474, 311] width 587 height 94
click at [343, 264] on li "Oncology research and development has seen an increasing focus on targeted drug…" at bounding box center [479, 279] width 578 height 31
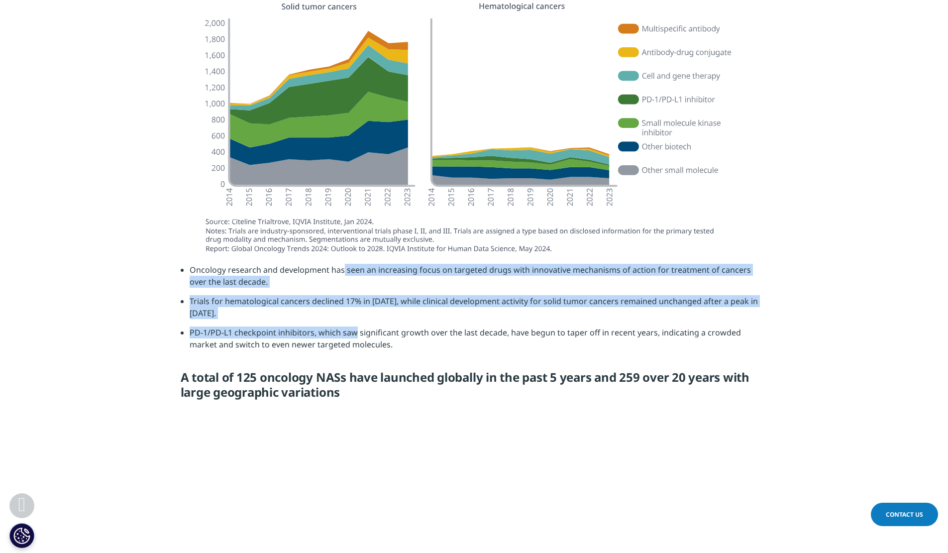
drag, startPoint x: 343, startPoint y: 251, endPoint x: 354, endPoint y: 306, distance: 56.9
click at [354, 306] on ul "Oncology research and development has seen an increasing focus on targeted drug…" at bounding box center [474, 311] width 587 height 94
click at [354, 326] on li "PD-1/PD-L1 checkpoint inhibitors, which saw significant growth over the last de…" at bounding box center [479, 341] width 578 height 31
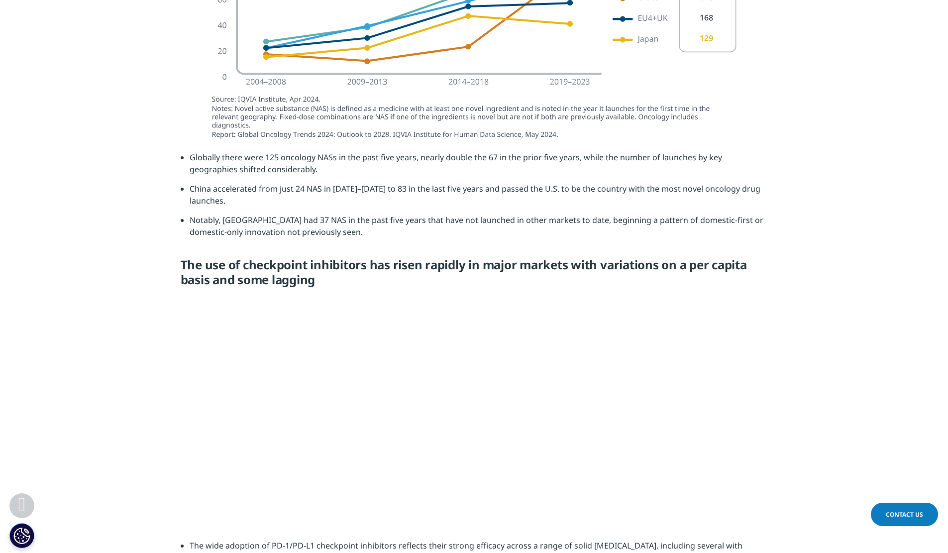
scroll to position [1642, 0]
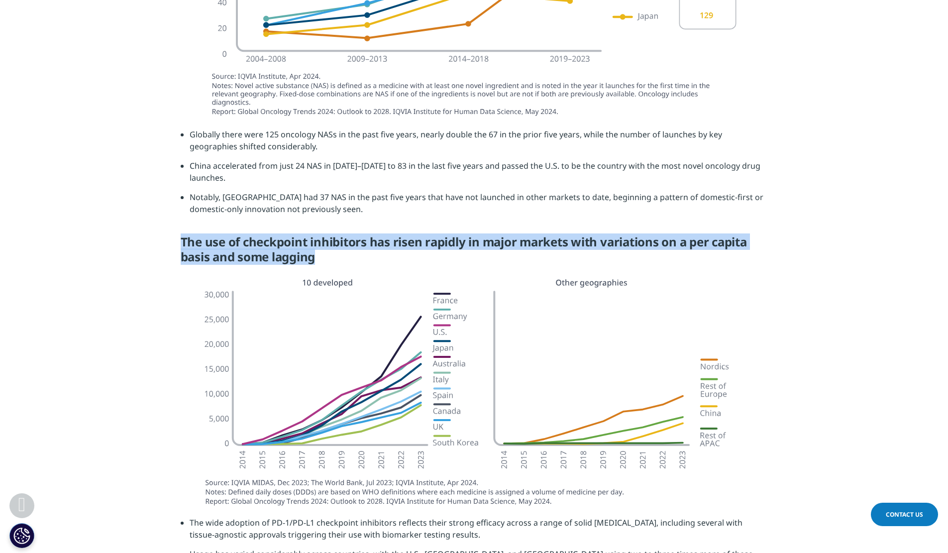
drag, startPoint x: 164, startPoint y: 218, endPoint x: 434, endPoint y: 229, distance: 270.3
click at [434, 229] on section "Globally there were 125 oncology NASs in the past five years, nearly double the…" at bounding box center [474, 199] width 948 height 143
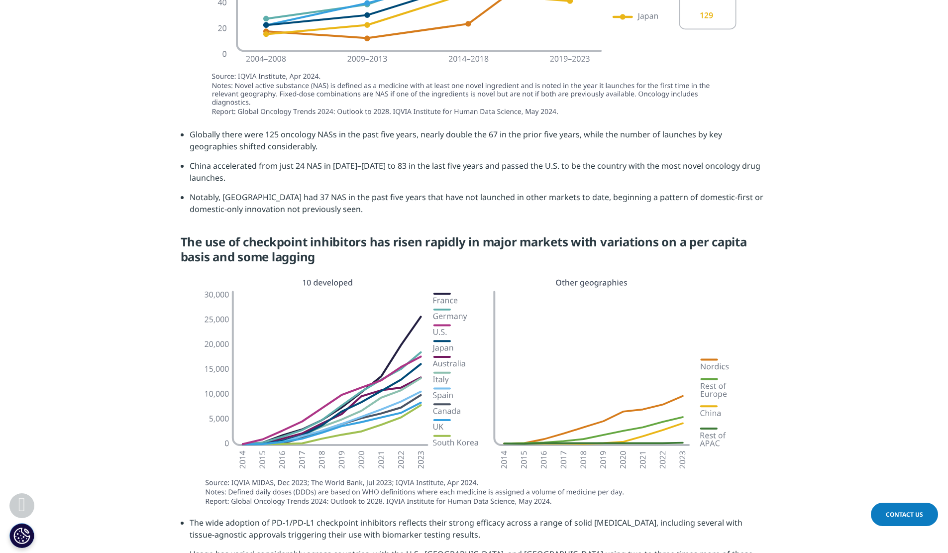
click at [297, 206] on div "Globally there were 125 oncology NASs in the past five years, nearly double the…" at bounding box center [474, 199] width 587 height 143
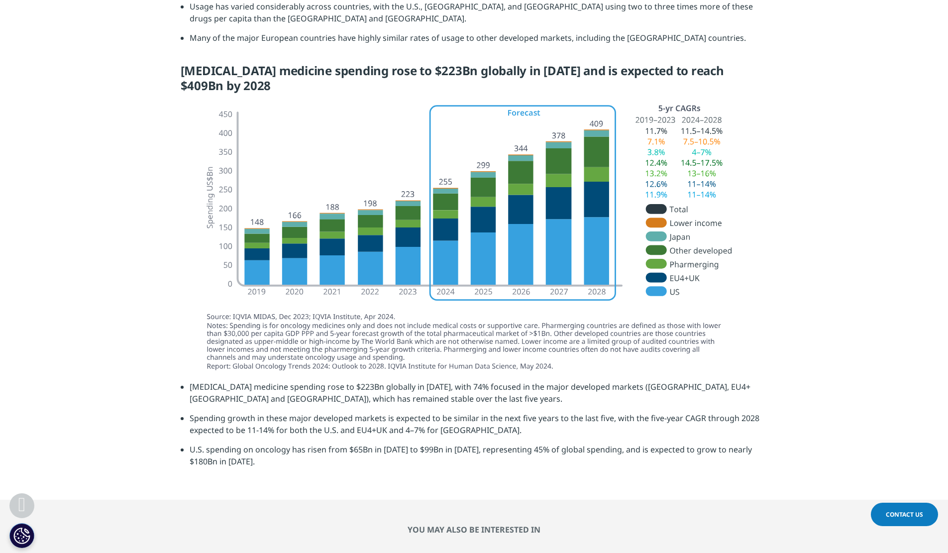
scroll to position [2139, 0]
